Goal: Task Accomplishment & Management: Manage account settings

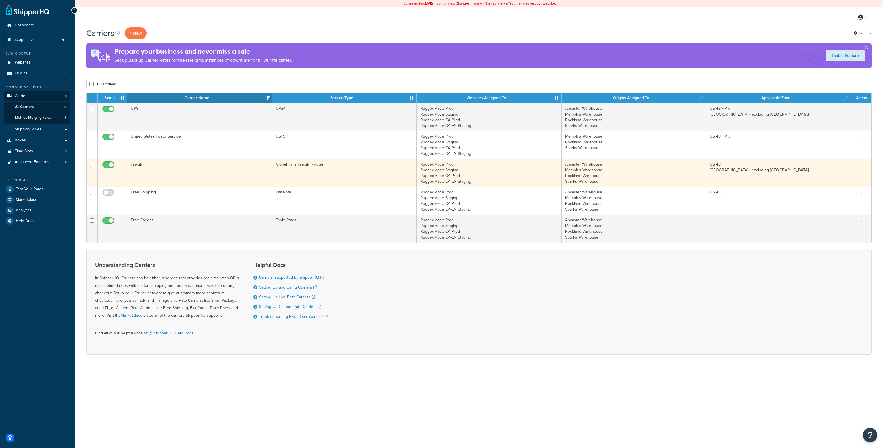
click at [862, 166] on button "button" at bounding box center [861, 166] width 8 height 9
click at [844, 175] on link "Edit" at bounding box center [837, 178] width 45 height 12
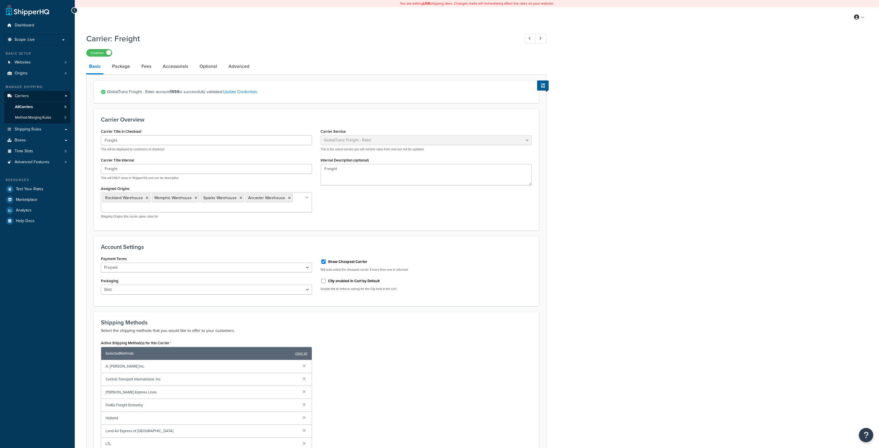
select select "cerasisFreight"
select select "Skid"
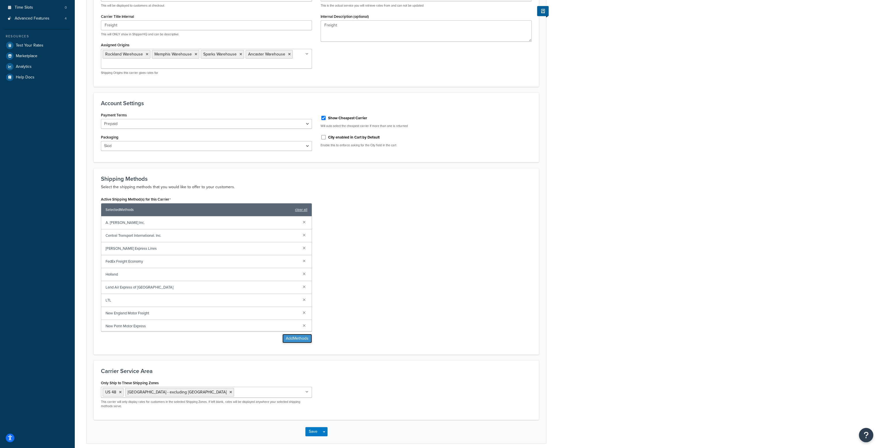
click at [290, 340] on button "Add Methods" at bounding box center [297, 338] width 30 height 9
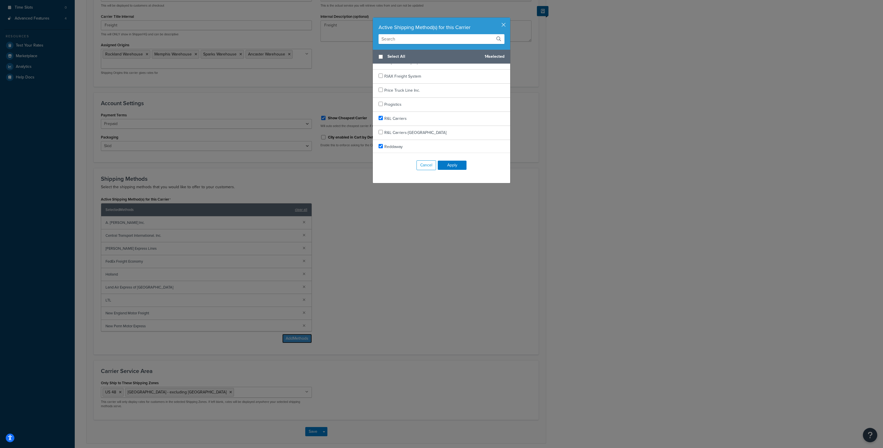
scroll to position [1078, 0]
click at [379, 131] on input "checkbox" at bounding box center [381, 133] width 4 height 4
checkbox input "true"
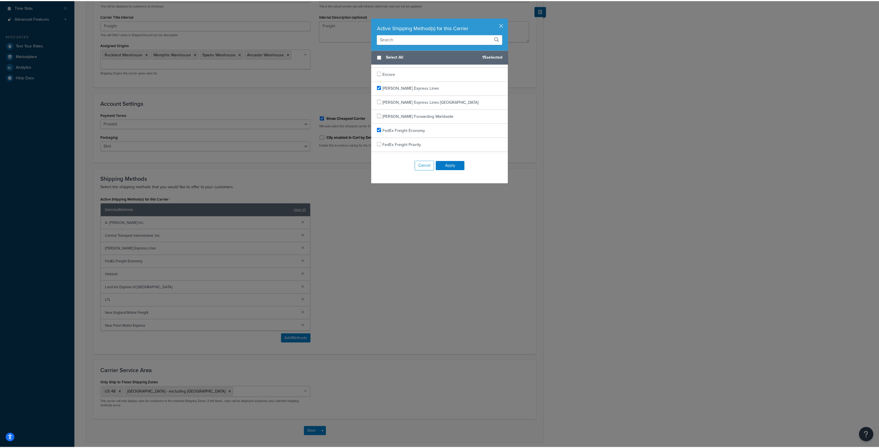
scroll to position [503, 0]
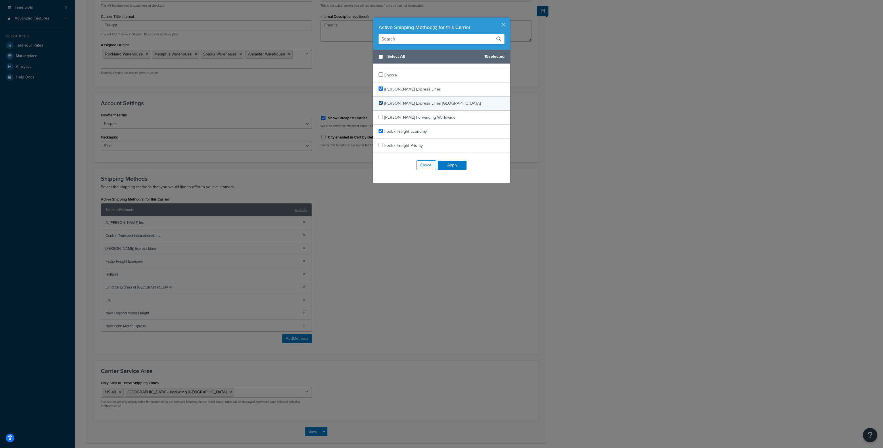
click at [379, 101] on input "checkbox" at bounding box center [381, 103] width 4 height 4
checkbox input "true"
click at [452, 166] on button "Apply" at bounding box center [452, 165] width 29 height 9
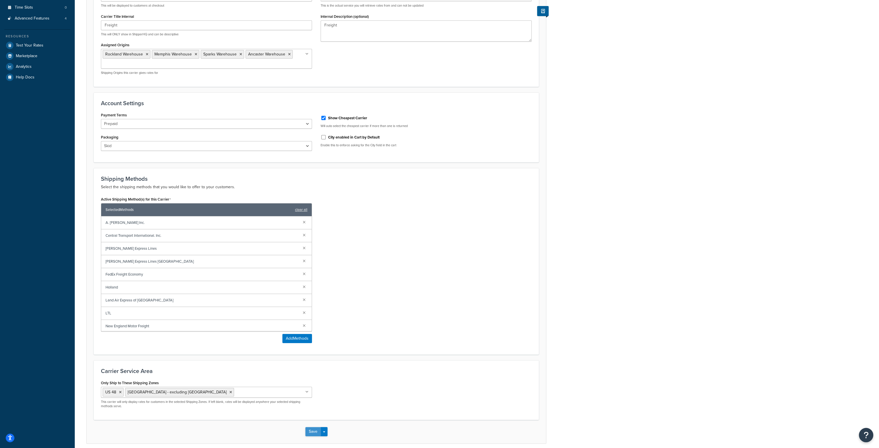
click at [309, 433] on button "Save" at bounding box center [313, 431] width 16 height 9
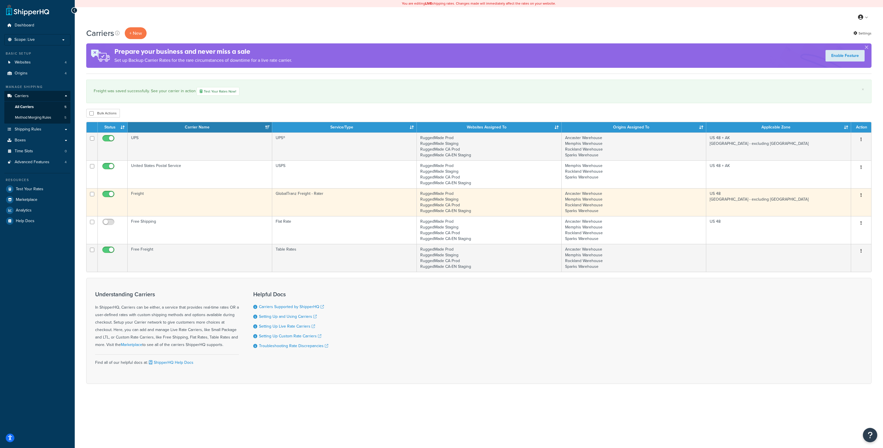
click at [861, 195] on icon "button" at bounding box center [861, 195] width 1 height 4
click at [834, 207] on link "Edit" at bounding box center [837, 207] width 45 height 12
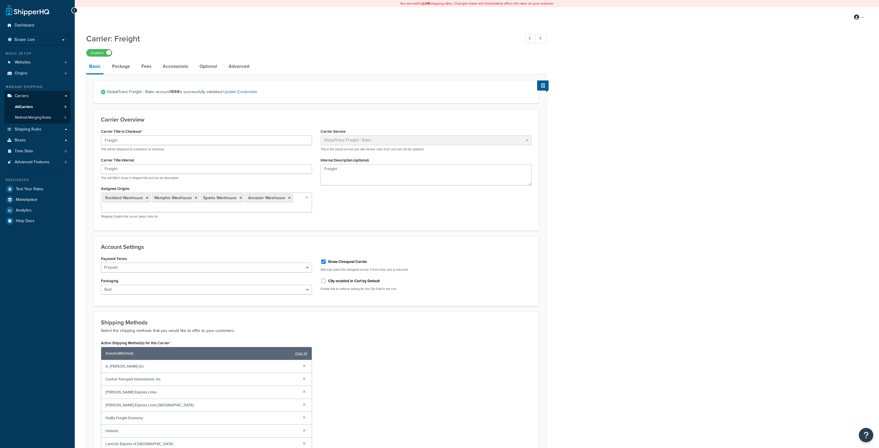
select select "cerasisFreight"
select select "Skid"
click at [308, 290] on select "Box Carton Case Crate Drum Package Pallet Roll Skid Tote" at bounding box center [206, 290] width 211 height 10
click at [115, 68] on link "Package" at bounding box center [121, 67] width 24 height 14
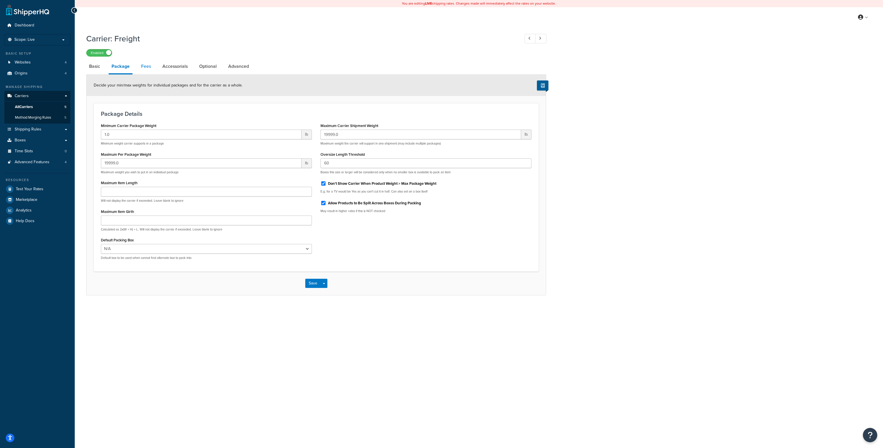
click at [147, 66] on link "Fees" at bounding box center [146, 67] width 16 height 14
select select "AFTER"
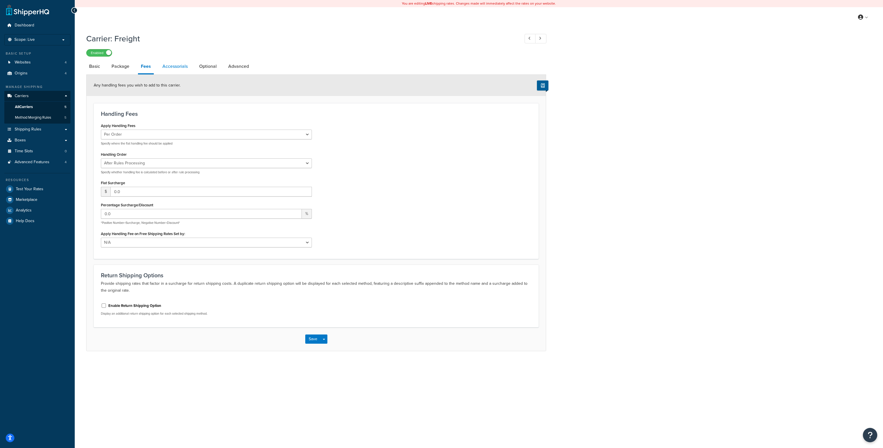
click at [171, 66] on link "Accessorials" at bounding box center [175, 67] width 31 height 14
select select "residential"
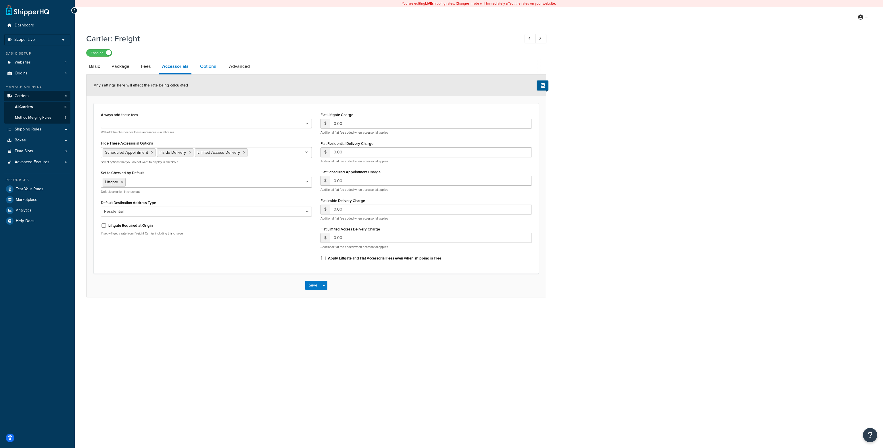
click at [204, 65] on link "Optional" at bounding box center [208, 67] width 23 height 14
select select "70"
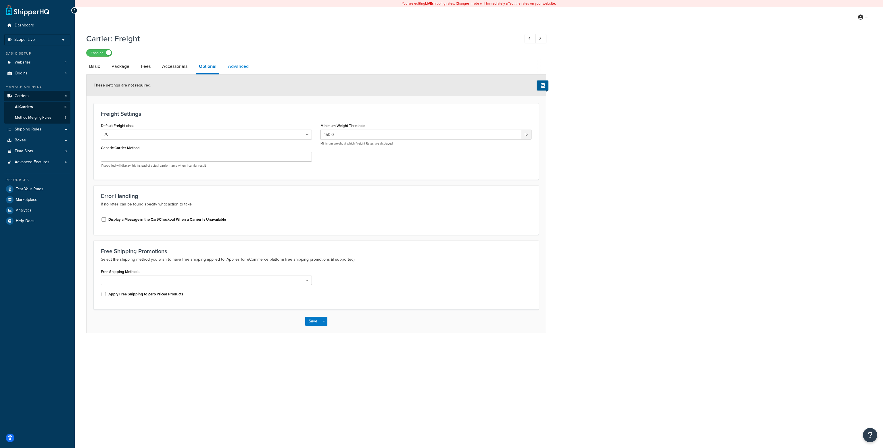
click at [236, 66] on link "Advanced" at bounding box center [238, 67] width 26 height 14
select select "false"
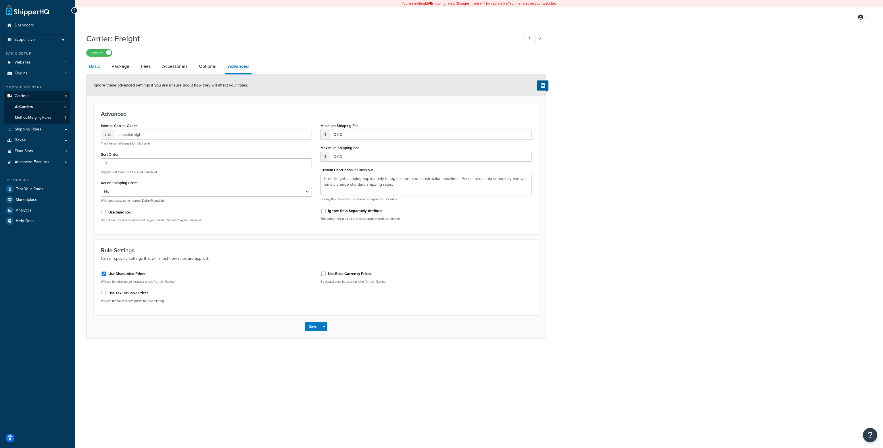
click at [93, 67] on link "Basic" at bounding box center [94, 67] width 17 height 14
select select "cerasisFreight"
select select "Skid"
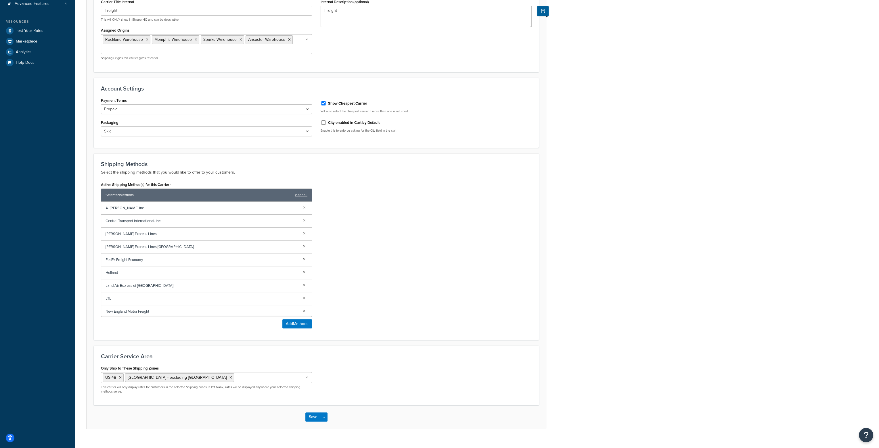
scroll to position [168, 0]
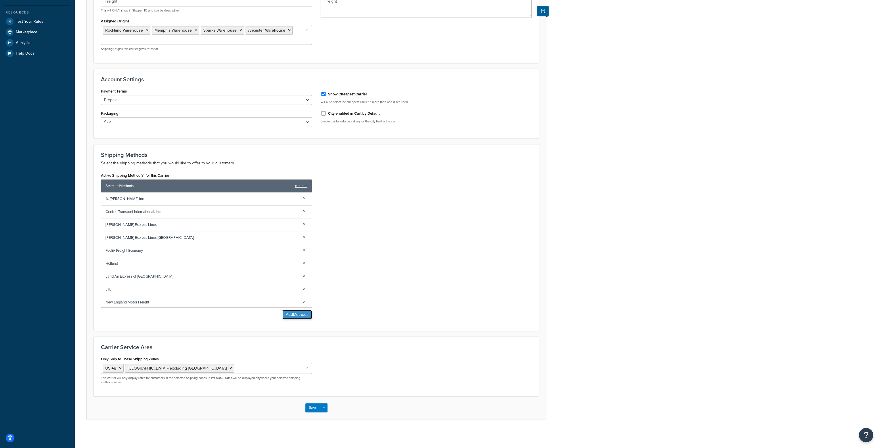
click at [301, 312] on button "Add Methods" at bounding box center [297, 314] width 30 height 9
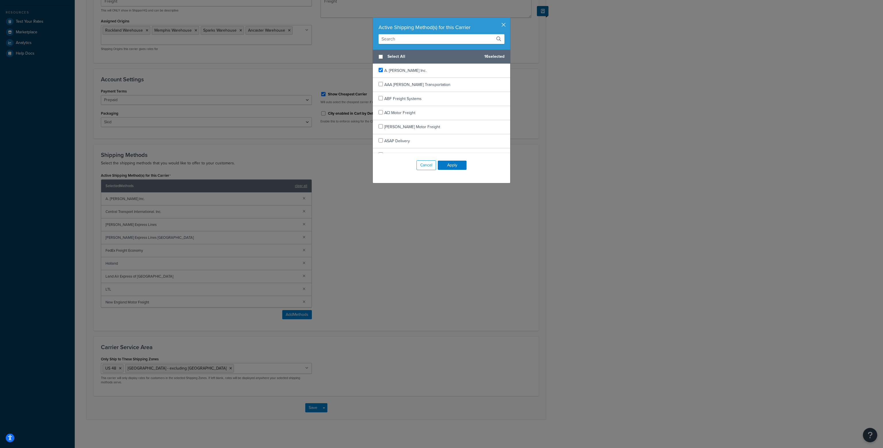
click at [509, 19] on button "button" at bounding box center [509, 18] width 1 height 1
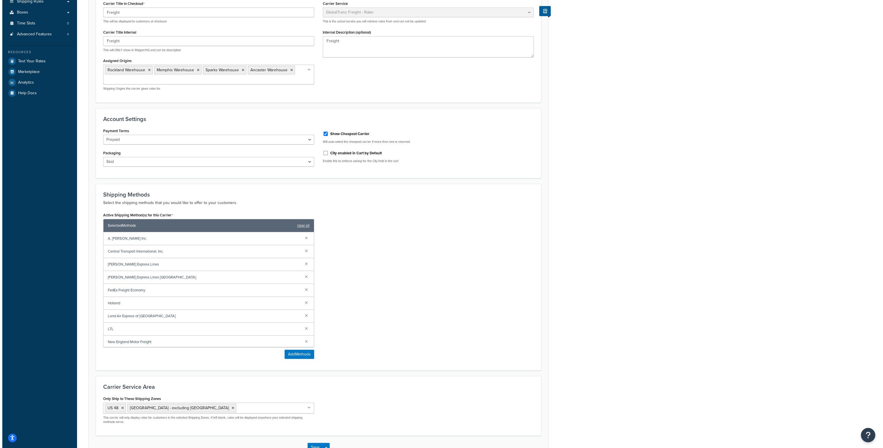
scroll to position [139, 0]
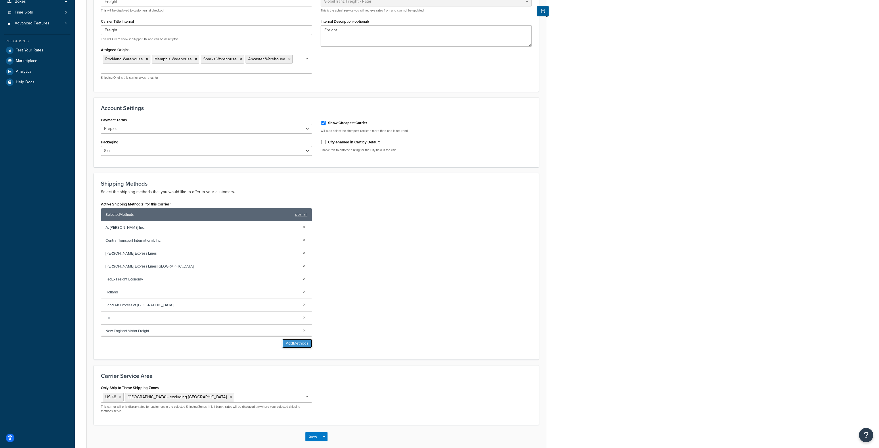
click at [298, 341] on button "Add Methods" at bounding box center [297, 343] width 30 height 9
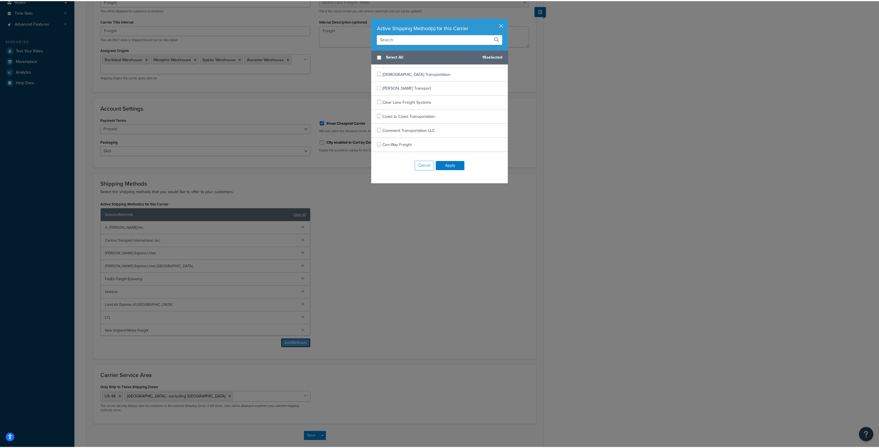
scroll to position [288, 0]
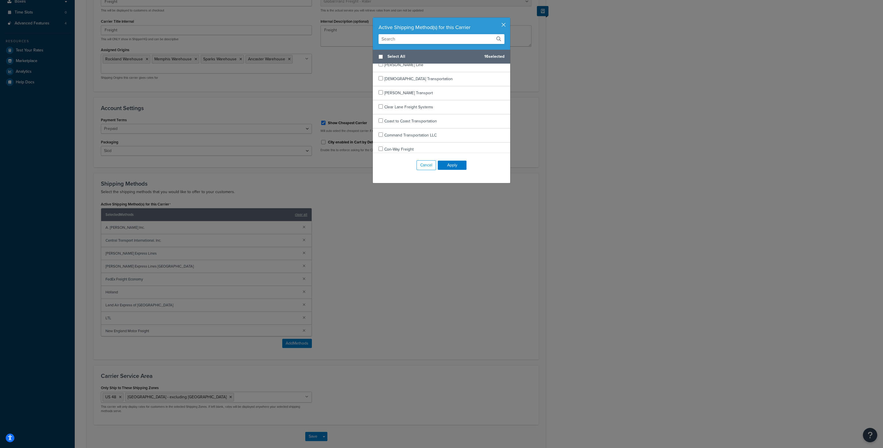
click at [509, 19] on button "button" at bounding box center [509, 18] width 1 height 1
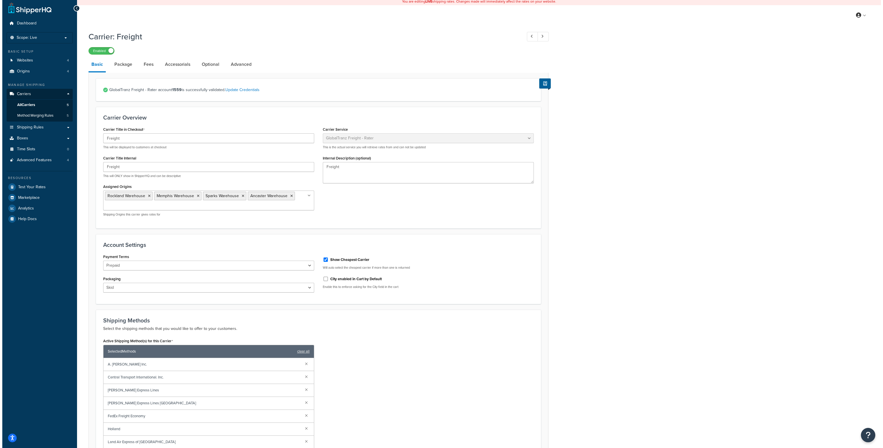
scroll to position [0, 0]
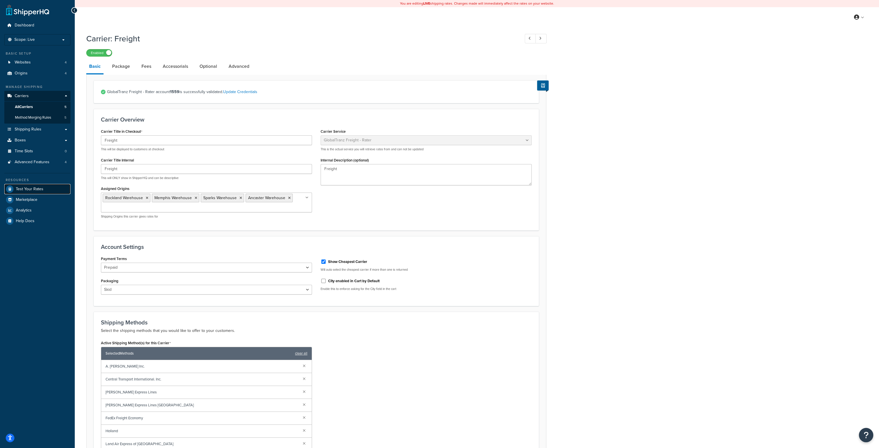
click at [33, 190] on span "Test Your Rates" at bounding box center [30, 189] width 28 height 5
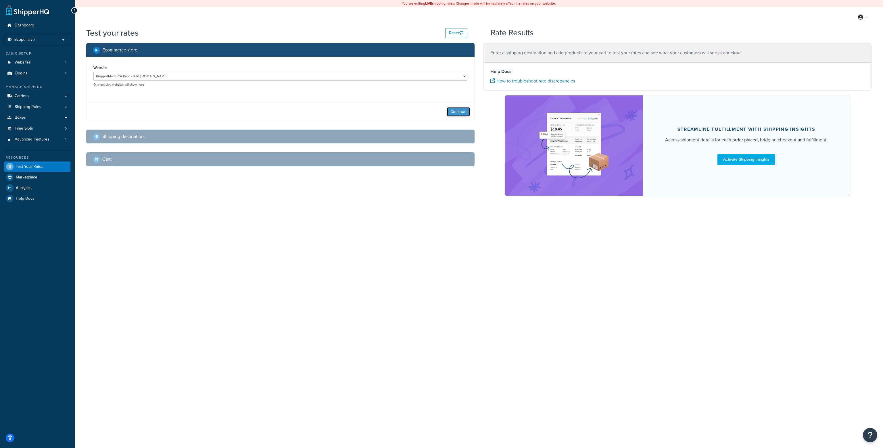
click at [451, 111] on button "Continue" at bounding box center [458, 111] width 23 height 9
select select "TX"
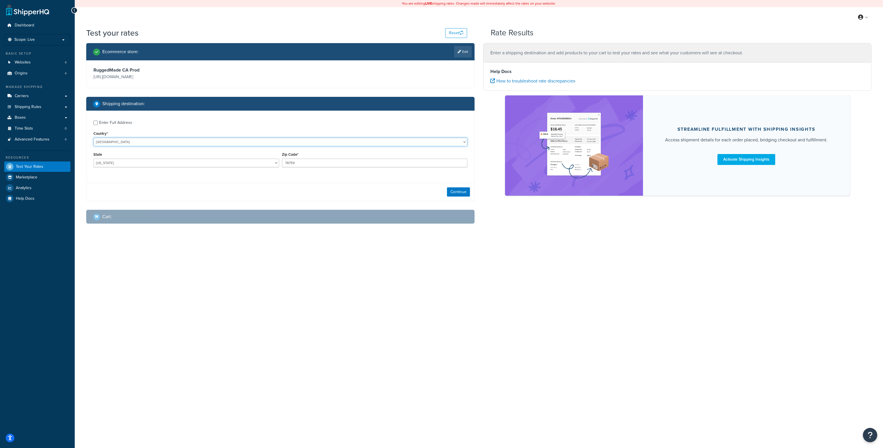
click at [145, 142] on select "United States United Kingdom Afghanistan Åland Islands Albania Algeria American…" at bounding box center [280, 142] width 374 height 9
select select "CA"
click at [93, 138] on select "United States United Kingdom Afghanistan Åland Islands Albania Algeria American…" at bounding box center [280, 142] width 374 height 9
click at [125, 165] on select "Alberta British Columbia Manitoba New Brunswick Newfoundland and Labrador North…" at bounding box center [186, 163] width 186 height 9
select select "BC"
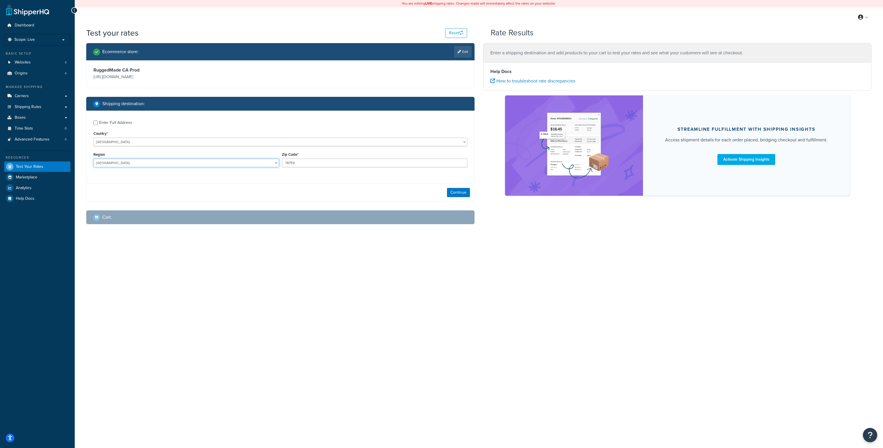
click at [93, 159] on select "Alberta British Columbia Manitoba New Brunswick Newfoundland and Labrador North…" at bounding box center [186, 163] width 186 height 9
drag, startPoint x: 299, startPoint y: 163, endPoint x: 261, endPoint y: 163, distance: 37.7
click at [261, 163] on div "Region Alberta British Columbia Manitoba New Brunswick Newfoundland and Labrado…" at bounding box center [280, 161] width 377 height 21
paste input "V1L6Z4"
type input "V1L6Z4"
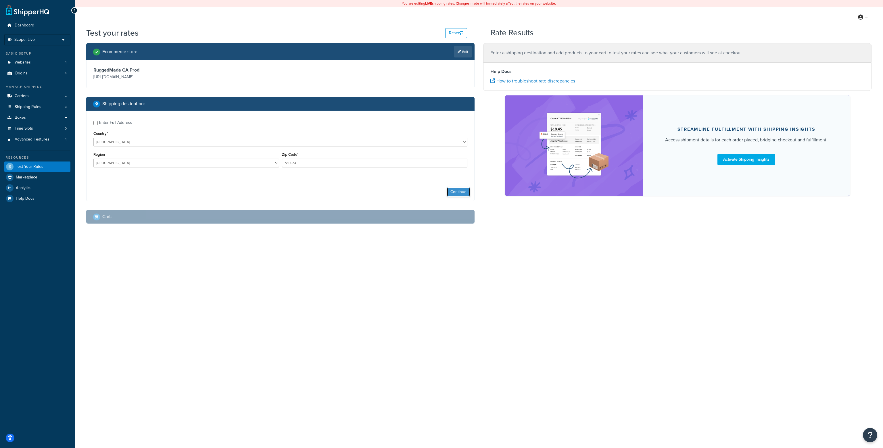
click at [460, 192] on button "Continue" at bounding box center [458, 191] width 23 height 9
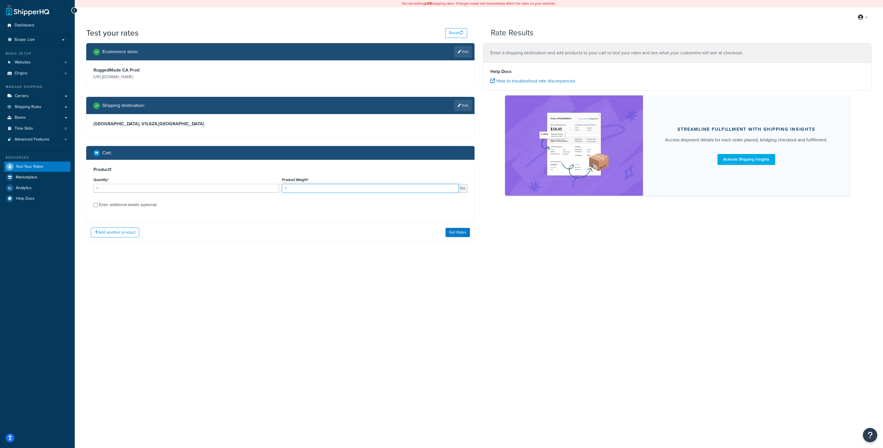
drag, startPoint x: 290, startPoint y: 189, endPoint x: 278, endPoint y: 189, distance: 11.5
click at [278, 189] on div "Quantity* 1 Product Weight* 1 lbs" at bounding box center [280, 186] width 377 height 21
type input "151"
click at [95, 204] on input "Enter additional details (optional)" at bounding box center [95, 205] width 4 height 4
checkbox input "true"
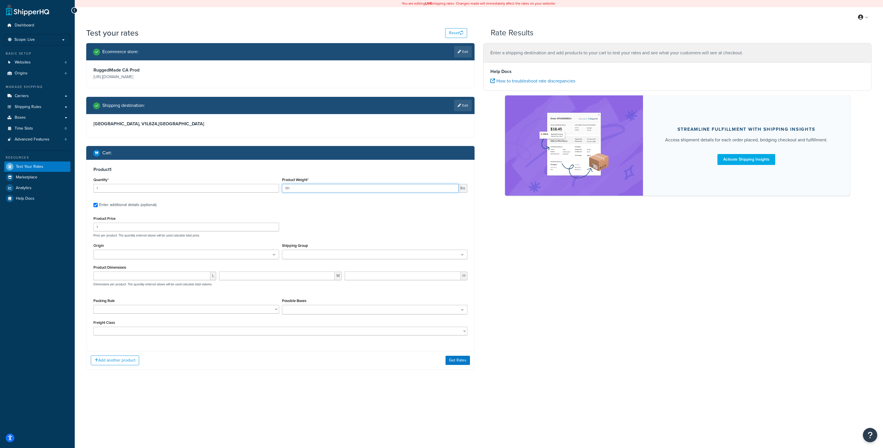
drag, startPoint x: 287, startPoint y: 189, endPoint x: 300, endPoint y: 189, distance: 12.7
click at [300, 189] on input "151" at bounding box center [370, 188] width 177 height 9
type input "186"
click at [452, 360] on button "Get Rates" at bounding box center [458, 360] width 24 height 9
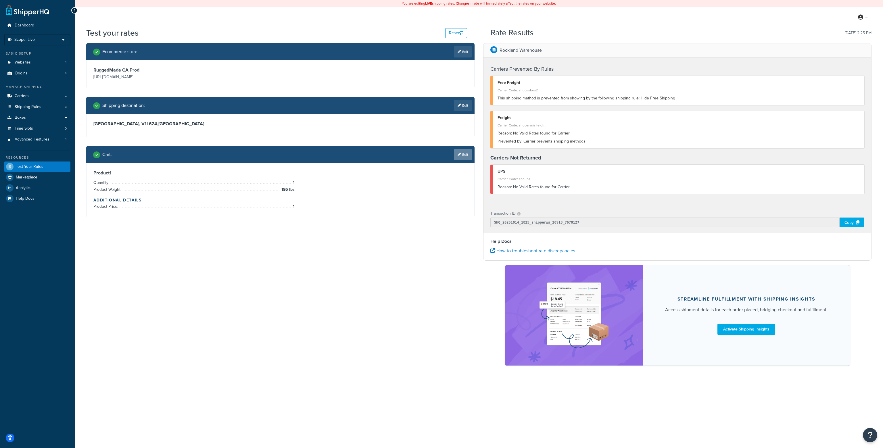
click at [461, 157] on link "Edit" at bounding box center [463, 155] width 18 height 12
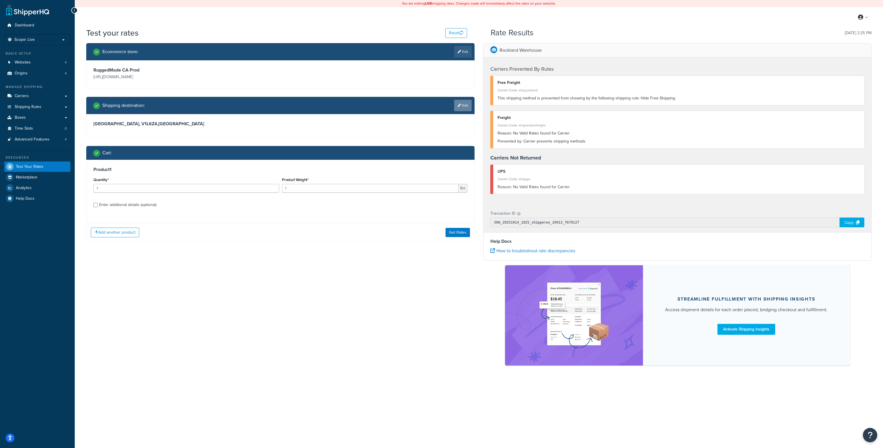
click at [463, 104] on link "Edit" at bounding box center [463, 106] width 18 height 12
select select "CA"
select select "BC"
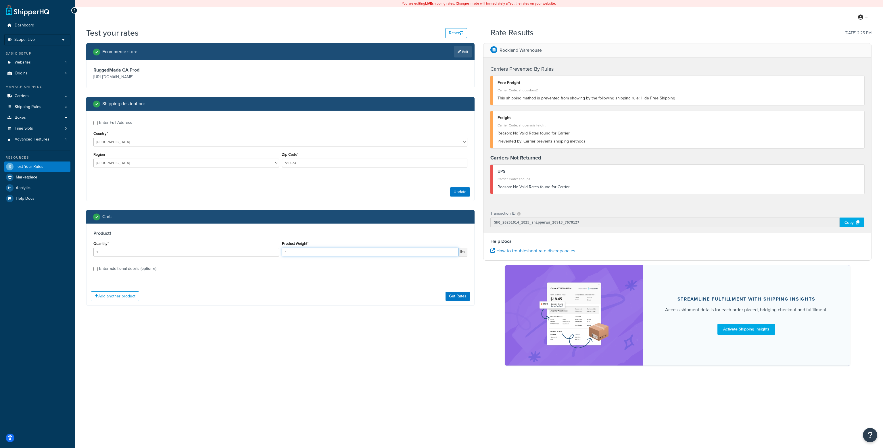
click at [296, 253] on input "1" at bounding box center [370, 252] width 177 height 9
drag, startPoint x: 295, startPoint y: 252, endPoint x: 272, endPoint y: 254, distance: 23.0
click at [272, 254] on div "Quantity* 1 Product Weight* 1 lbs" at bounding box center [280, 250] width 377 height 21
type input "186"
click at [453, 297] on button "Get Rates" at bounding box center [458, 296] width 24 height 9
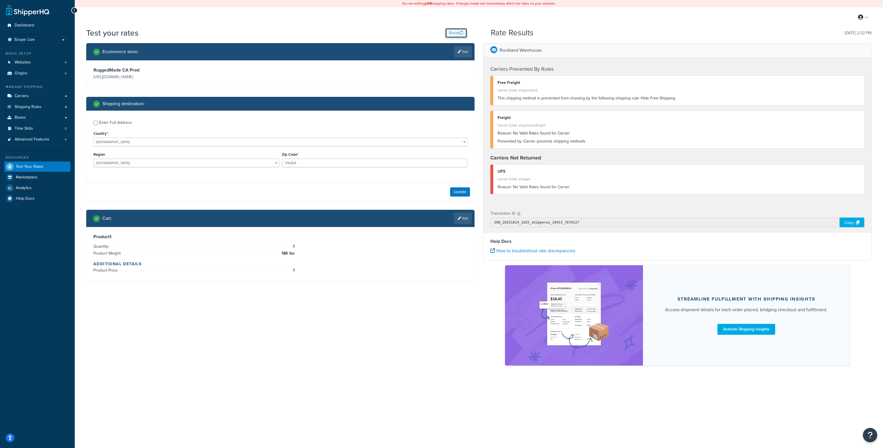
click at [455, 30] on button "Reset" at bounding box center [456, 33] width 22 height 10
select select "US"
type input "78759"
select select "AL"
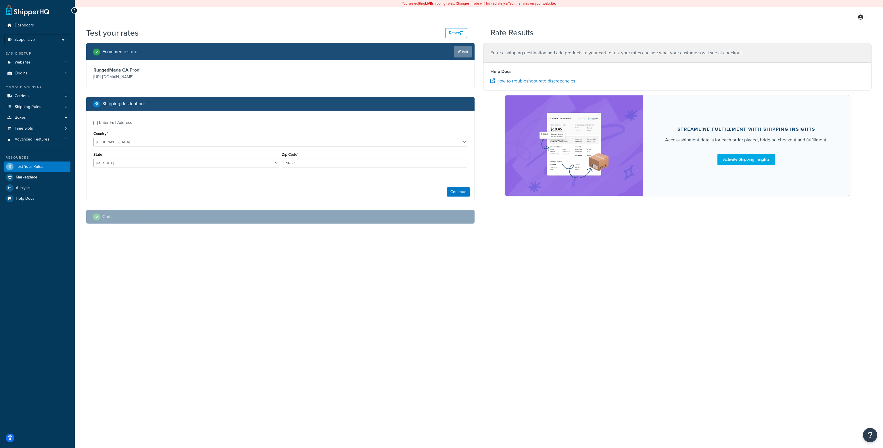
click at [465, 54] on link "Edit" at bounding box center [463, 52] width 18 height 12
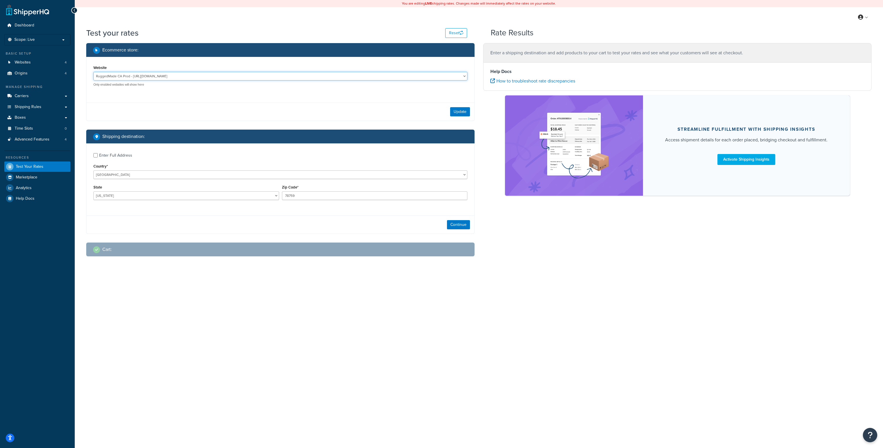
click at [190, 75] on select "RuggedMade CA Prod - https://ruggedmade.ca RuggedMade CA-EN Staging - https://m…" at bounding box center [280, 76] width 374 height 9
click at [459, 113] on button "Update" at bounding box center [460, 111] width 20 height 9
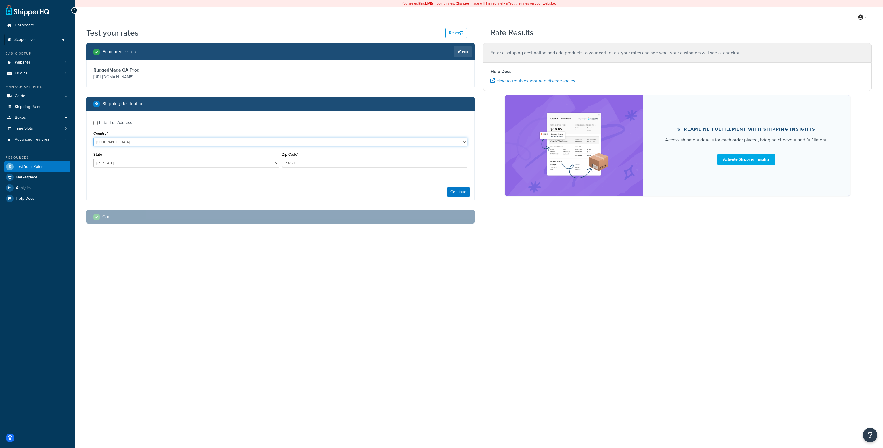
click at [155, 141] on select "United States United Kingdom Afghanistan Åland Islands Albania Algeria American…" at bounding box center [280, 142] width 374 height 9
select select "CA"
click at [93, 138] on select "United States United Kingdom Afghanistan Åland Islands Albania Algeria American…" at bounding box center [280, 142] width 374 height 9
click at [121, 164] on select "Alberta British Columbia Manitoba New Brunswick Newfoundland and Labrador North…" at bounding box center [186, 163] width 186 height 9
select select "BC"
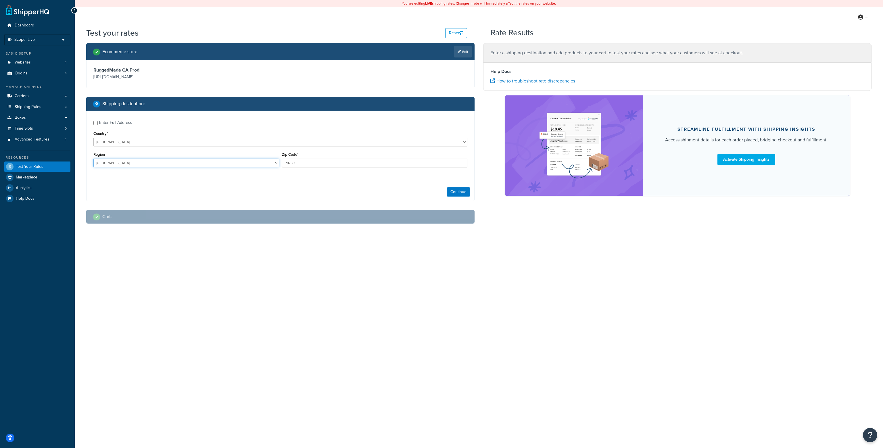
click at [93, 159] on select "Alberta British Columbia Manitoba New Brunswick Newfoundland and Labrador North…" at bounding box center [186, 163] width 186 height 9
click at [297, 163] on input "78759" at bounding box center [375, 163] width 186 height 9
drag, startPoint x: 299, startPoint y: 162, endPoint x: 261, endPoint y: 167, distance: 37.9
click at [261, 167] on div "Region Alberta British Columbia Manitoba New Brunswick Newfoundland and Labrado…" at bounding box center [280, 161] width 377 height 21
paste input "V1L6Z4"
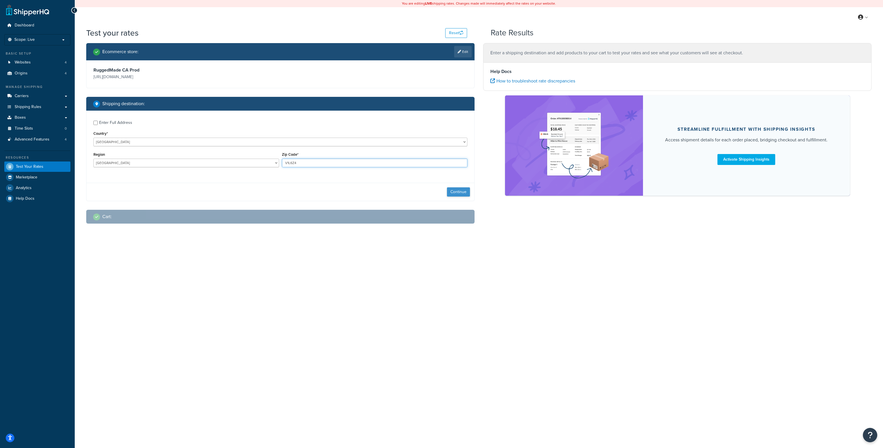
type input "V1L6Z4"
click at [462, 192] on button "Continue" at bounding box center [458, 191] width 23 height 9
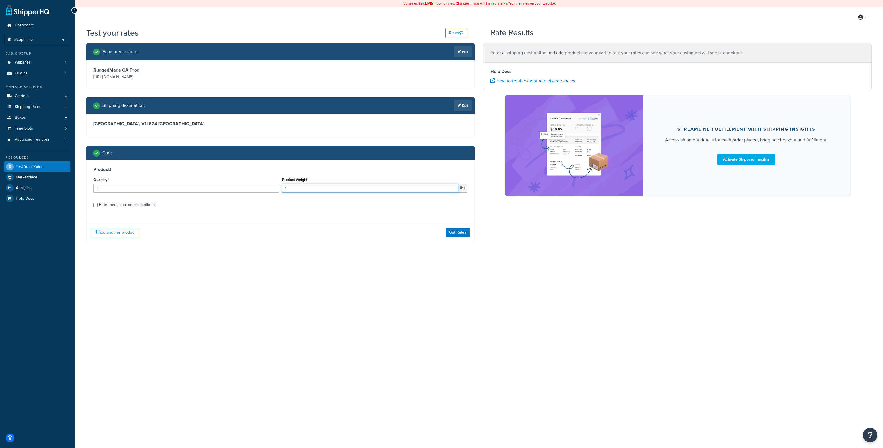
click at [289, 187] on input "1" at bounding box center [370, 188] width 177 height 9
type input "186"
click at [460, 232] on button "Get Rates" at bounding box center [458, 232] width 24 height 9
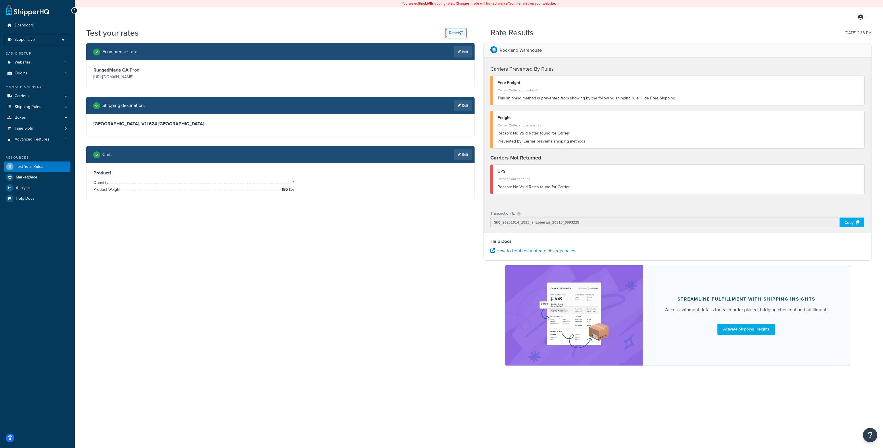
click at [447, 32] on button "Reset" at bounding box center [456, 33] width 22 height 10
select select "TX"
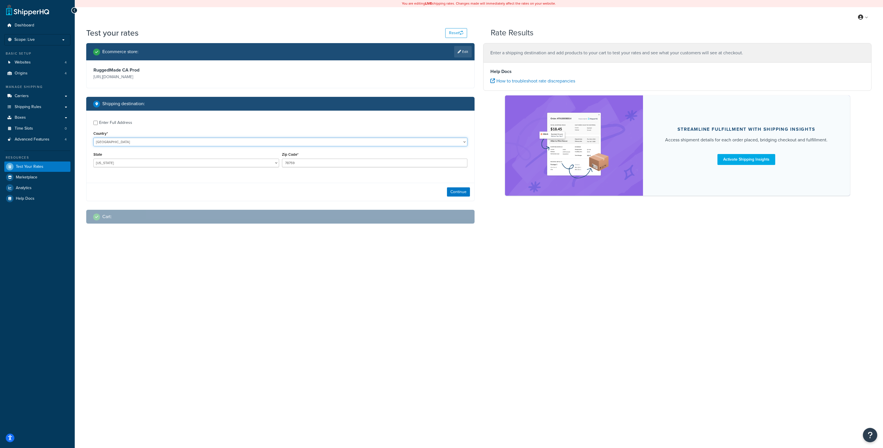
click at [166, 143] on select "United States United Kingdom Afghanistan Åland Islands Albania Algeria American…" at bounding box center [280, 142] width 374 height 9
select select "CA"
click at [93, 138] on select "United States United Kingdom Afghanistan Åland Islands Albania Algeria American…" at bounding box center [280, 142] width 374 height 9
click at [133, 165] on select "Alberta British Columbia Manitoba New Brunswick Newfoundland and Labrador North…" at bounding box center [186, 163] width 186 height 9
select select "BC"
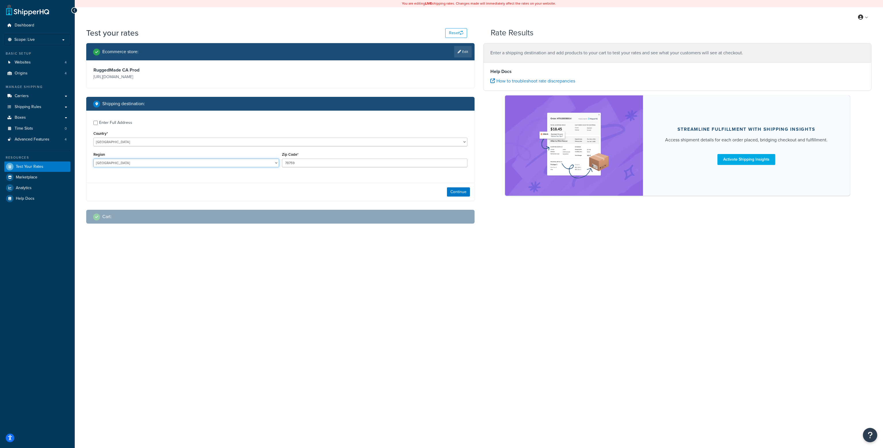
click at [93, 159] on select "Alberta British Columbia Manitoba New Brunswick Newfoundland and Labrador North…" at bounding box center [186, 163] width 186 height 9
drag, startPoint x: 294, startPoint y: 163, endPoint x: 225, endPoint y: 164, distance: 69.0
click at [225, 164] on div "Region Alberta British Columbia Manitoba New Brunswick Newfoundland and Labrado…" at bounding box center [280, 161] width 377 height 21
paste input "V1L6Z4"
type input "V1L6Z4"
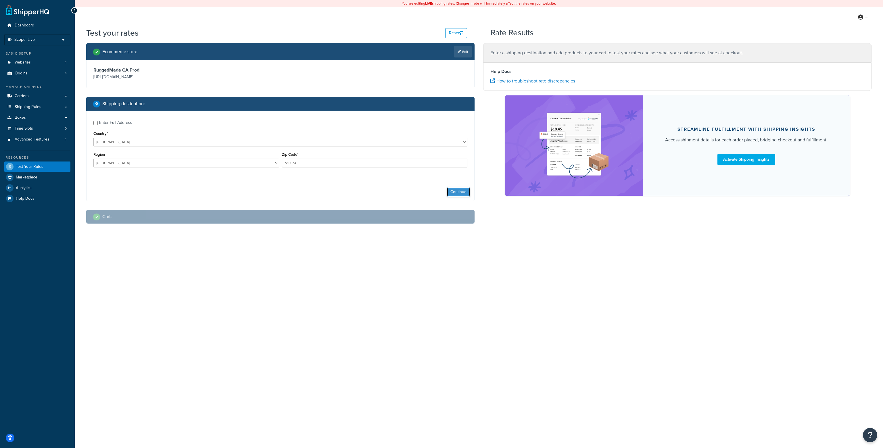
click at [454, 190] on button "Continue" at bounding box center [458, 191] width 23 height 9
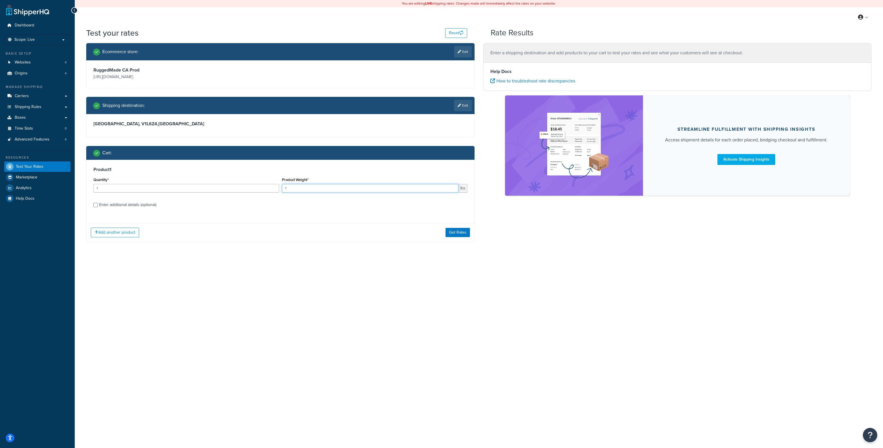
click at [299, 189] on input "1" at bounding box center [370, 188] width 177 height 9
type input "186"
click at [94, 206] on input "Enter additional details (optional)" at bounding box center [95, 205] width 4 height 4
checkbox input "true"
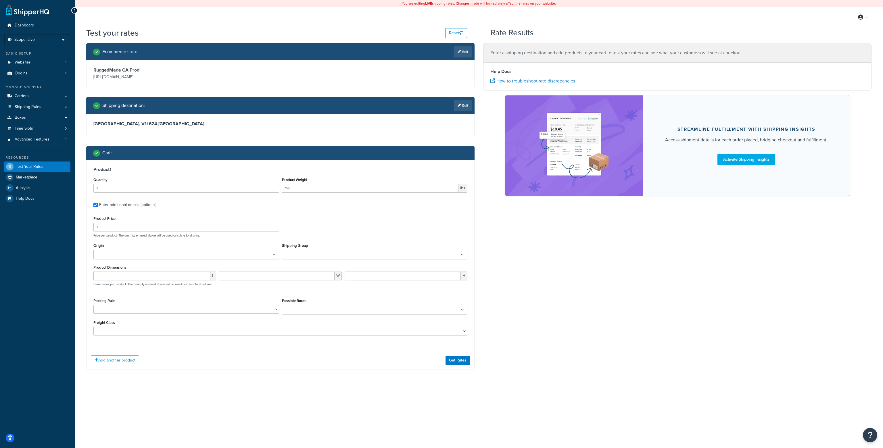
click at [172, 256] on ul at bounding box center [186, 254] width 186 height 9
click at [573, 275] on div "Ecommerce store : Edit RuggedMade CA Prod https://ruggedmade.ca Shipping destin…" at bounding box center [479, 211] width 794 height 337
click at [451, 364] on button "Get Rates" at bounding box center [458, 361] width 24 height 9
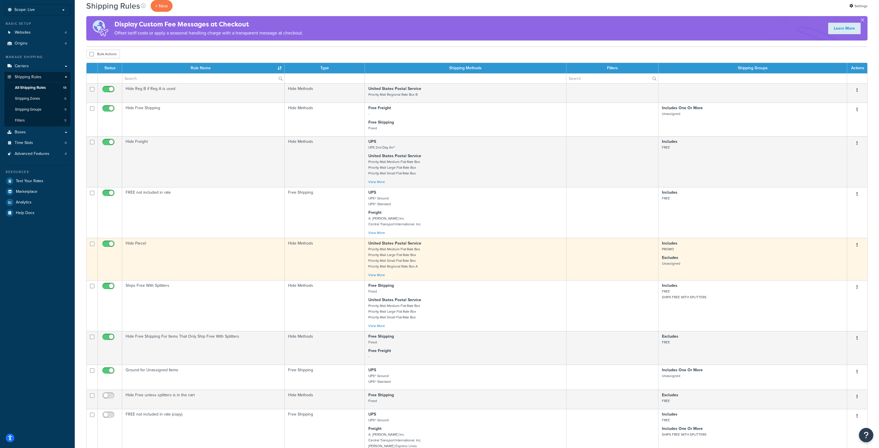
scroll to position [29, 0]
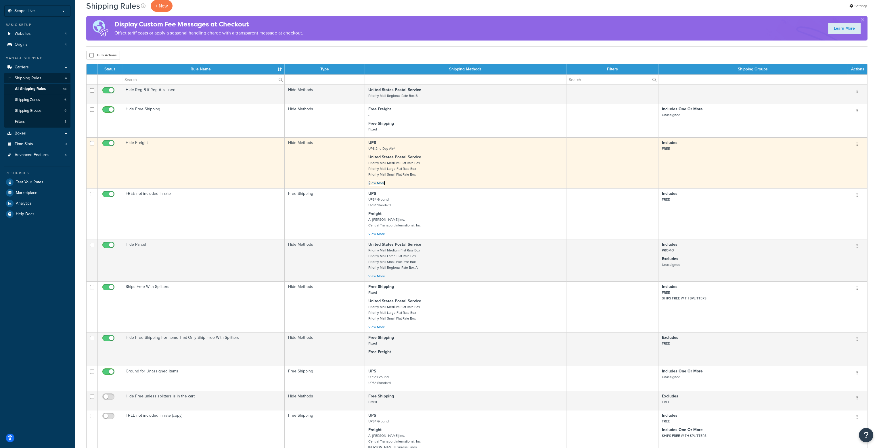
click at [378, 183] on link "View More" at bounding box center [376, 183] width 17 height 5
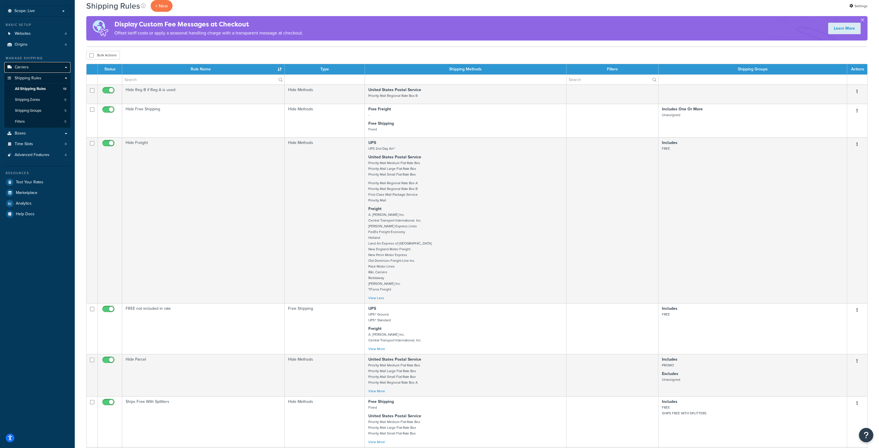
click at [36, 64] on link "Carriers" at bounding box center [37, 67] width 66 height 11
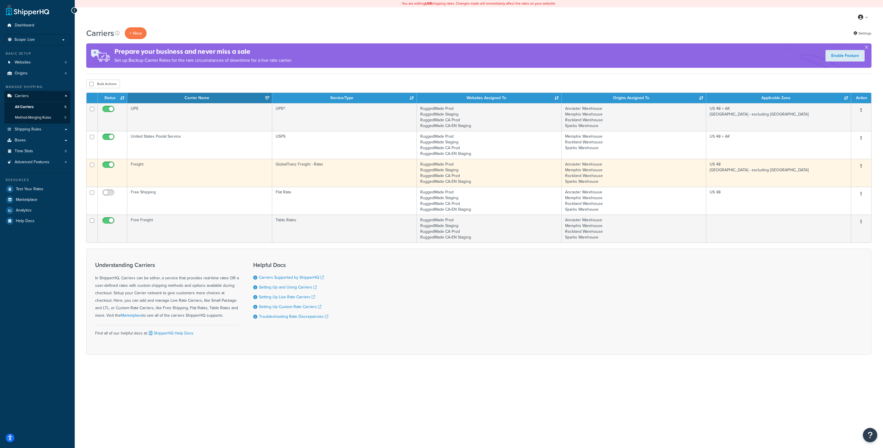
click at [861, 166] on icon "button" at bounding box center [861, 166] width 1 height 4
click at [832, 176] on link "Edit" at bounding box center [837, 178] width 45 height 12
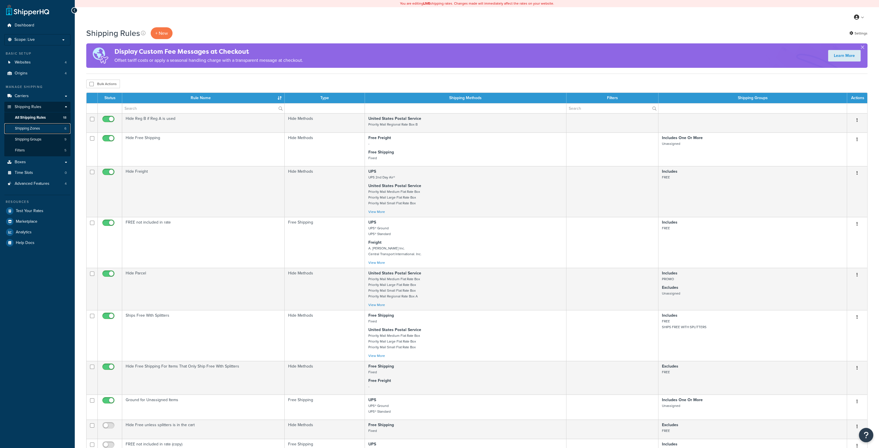
click at [38, 129] on span "Shipping Zones" at bounding box center [27, 128] width 25 height 5
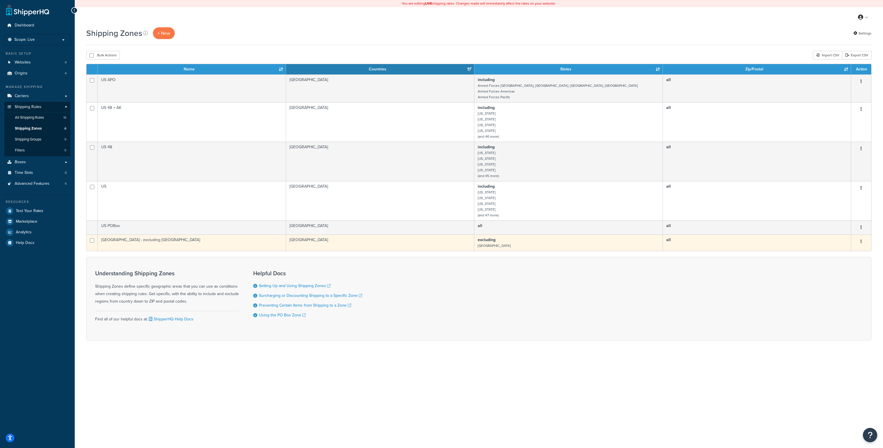
click at [861, 242] on icon "button" at bounding box center [861, 242] width 1 height 4
click at [834, 252] on link "Edit" at bounding box center [837, 253] width 45 height 12
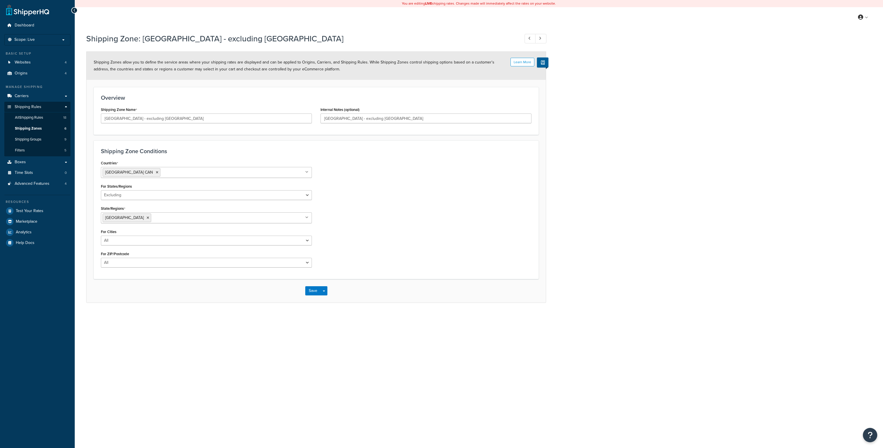
select select "excluding"
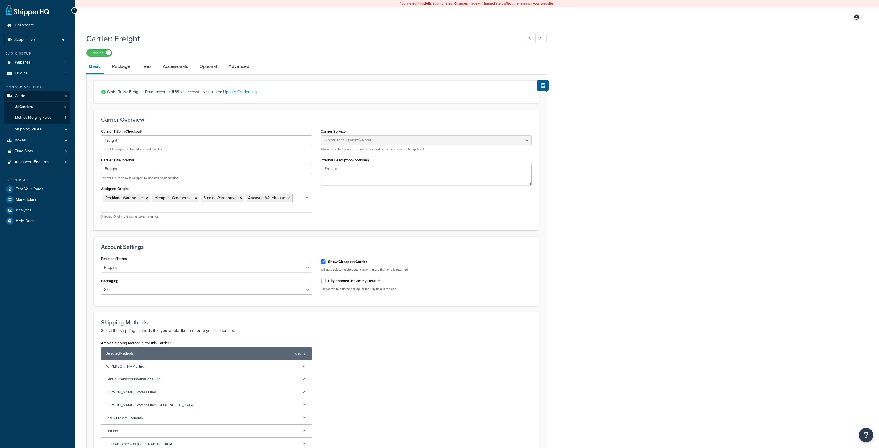
select select "cerasisFreight"
select select "Skid"
click at [307, 198] on icon at bounding box center [307, 197] width 3 height 3
click at [307, 198] on icon at bounding box center [306, 197] width 3 height 3
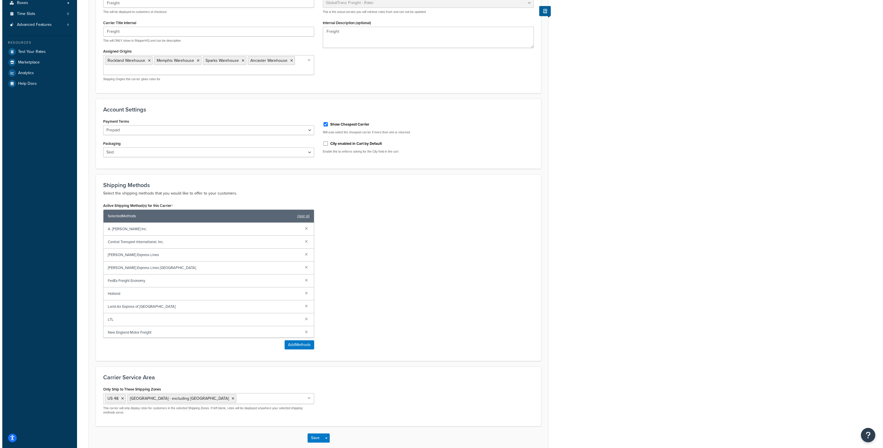
scroll to position [144, 0]
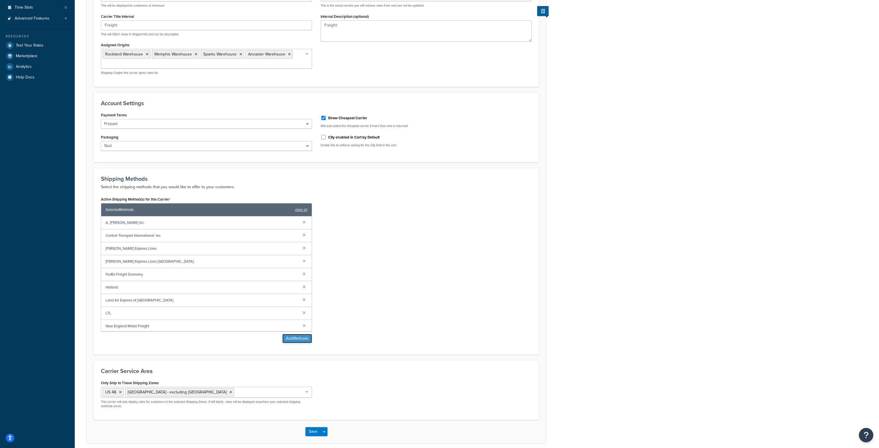
click at [293, 340] on button "Add Methods" at bounding box center [297, 338] width 30 height 9
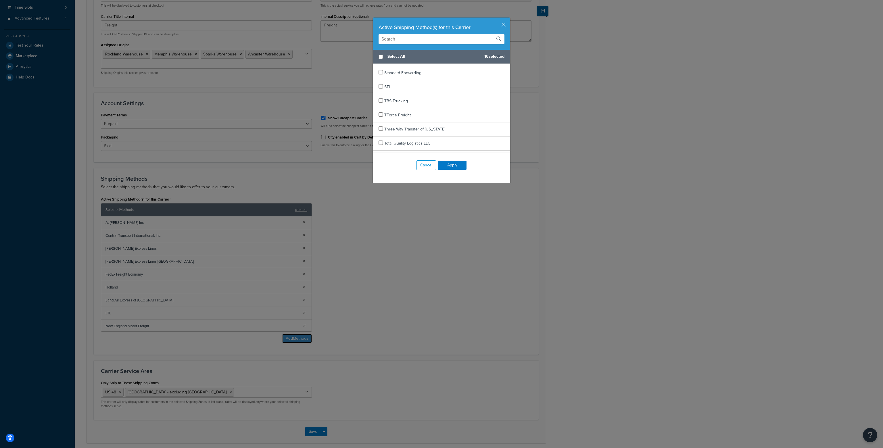
scroll to position [1294, 0]
click at [379, 98] on input "checkbox" at bounding box center [381, 100] width 4 height 4
checkbox input "true"
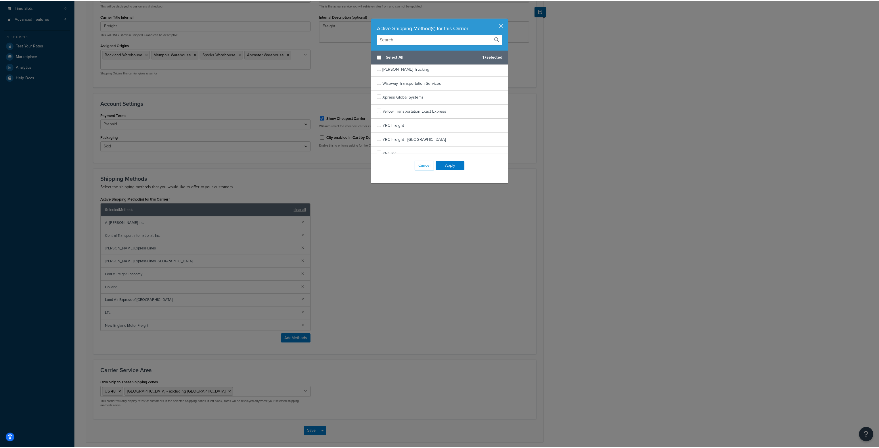
scroll to position [1538, 0]
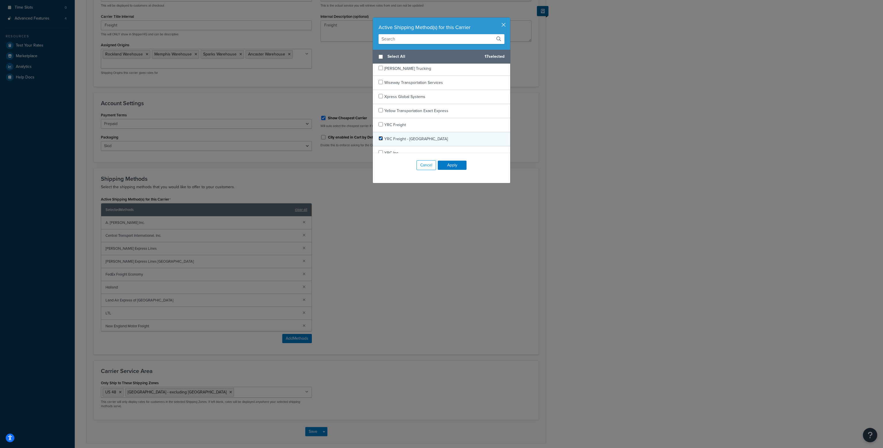
click at [379, 136] on input "checkbox" at bounding box center [381, 138] width 4 height 4
checkbox input "false"
click at [452, 166] on button "Apply" at bounding box center [452, 165] width 29 height 9
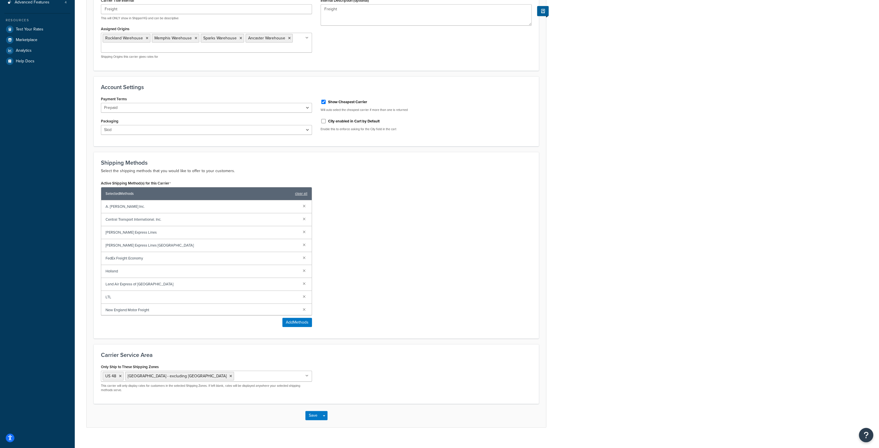
scroll to position [168, 0]
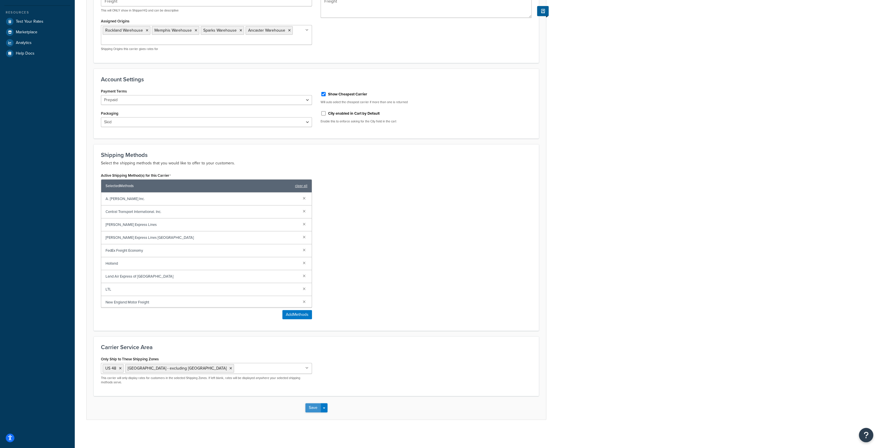
click at [310, 409] on button "Save" at bounding box center [313, 407] width 16 height 9
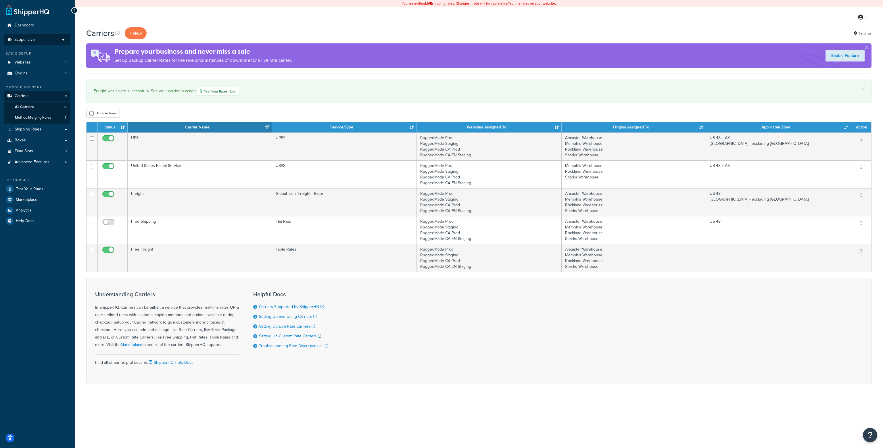
click at [40, 42] on p "Scope: Live" at bounding box center [37, 39] width 61 height 5
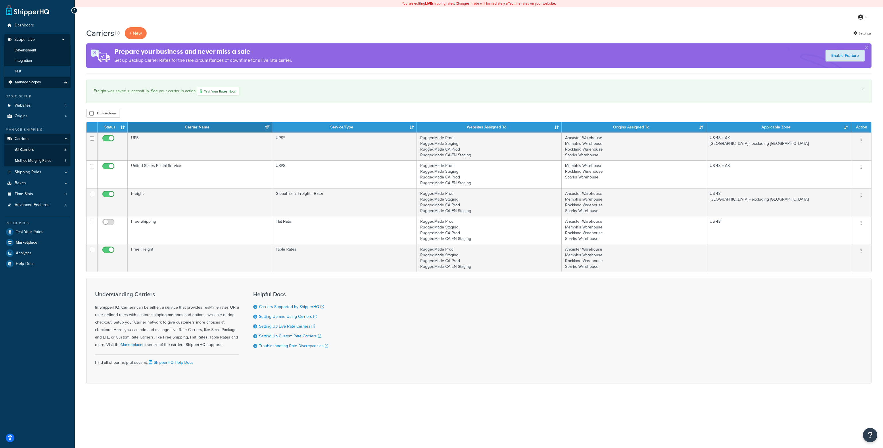
click at [31, 73] on li "Test" at bounding box center [37, 71] width 67 height 11
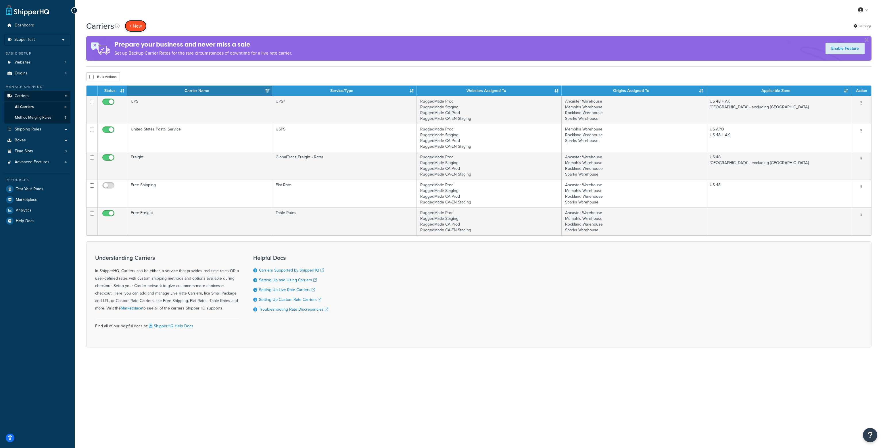
click at [133, 28] on button "+ New" at bounding box center [136, 26] width 22 height 12
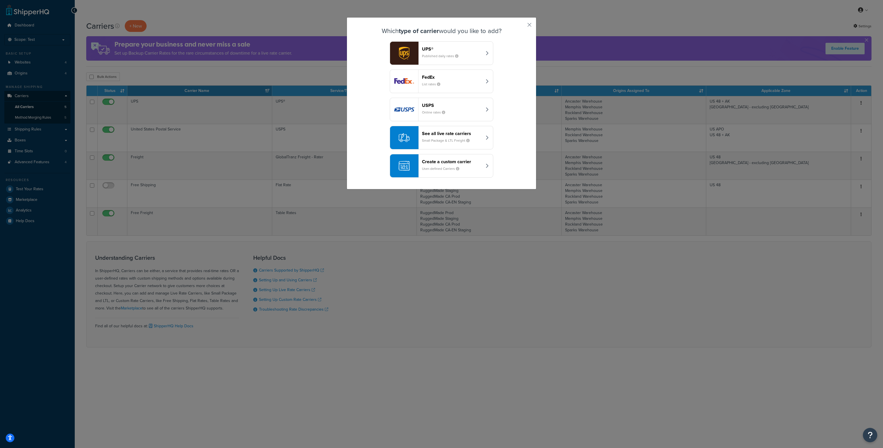
click at [428, 135] on header "See all live rate carriers" at bounding box center [452, 133] width 60 height 5
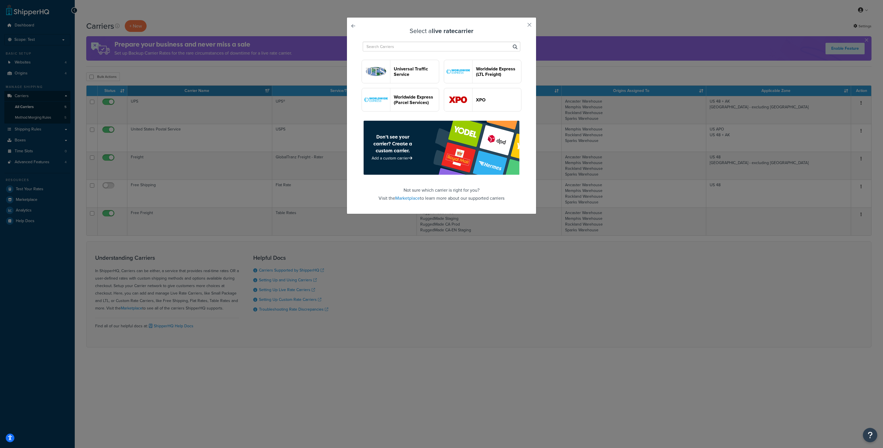
scroll to position [1610, 0]
click at [522, 26] on button "button" at bounding box center [520, 26] width 1 height 1
